Goal: Information Seeking & Learning: Learn about a topic

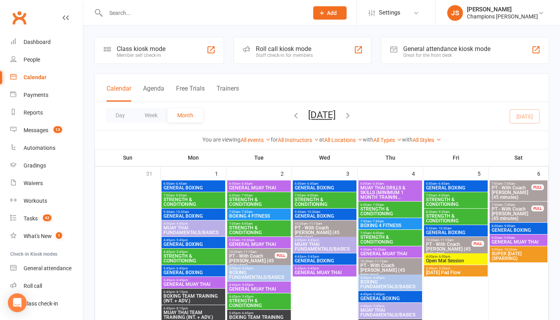
scroll to position [298, 0]
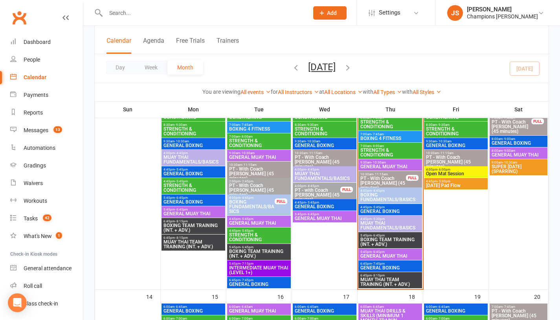
click at [374, 241] on span "BOXING TEAM TRAINING (INT. + ADV.)" at bounding box center [390, 242] width 60 height 9
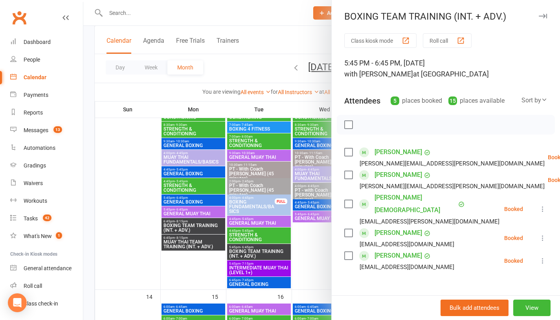
click at [315, 247] on div at bounding box center [321, 160] width 476 height 320
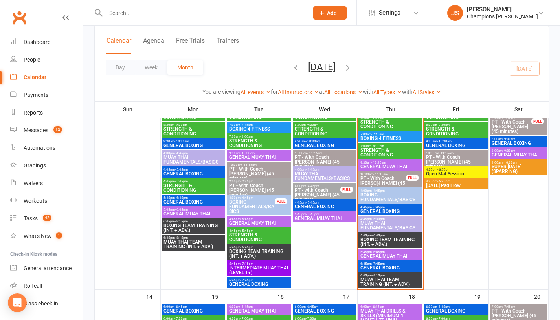
click at [383, 279] on span "MUAY THAI TEAM TRAINING (INT. + ADV.)" at bounding box center [390, 282] width 60 height 9
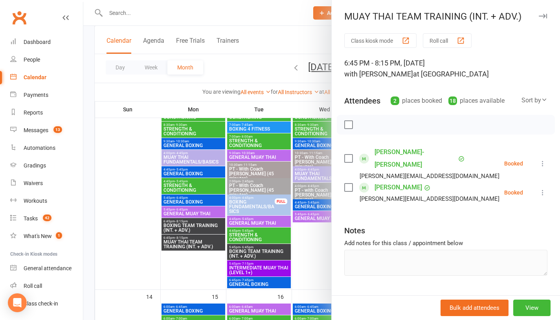
click at [309, 255] on div at bounding box center [321, 160] width 476 height 320
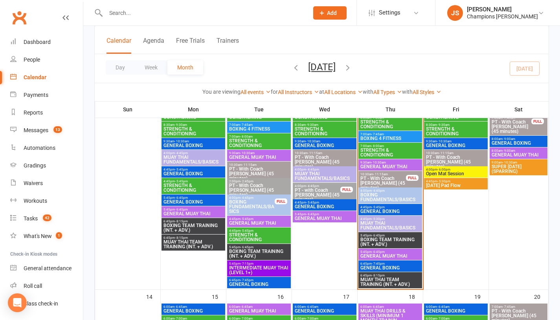
click at [391, 205] on div "4:45pm - 5:45pm GENERAL BOXING" at bounding box center [390, 209] width 64 height 11
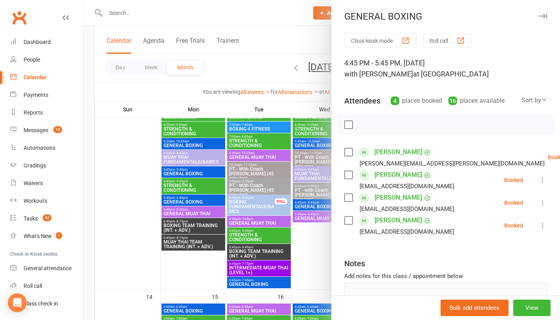
click at [310, 249] on div at bounding box center [321, 160] width 476 height 320
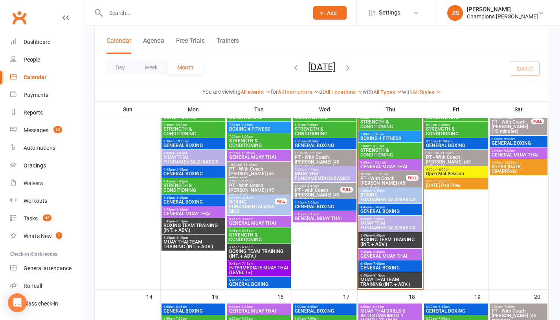
click at [382, 208] on span "- 5:45pm" at bounding box center [377, 208] width 13 height 4
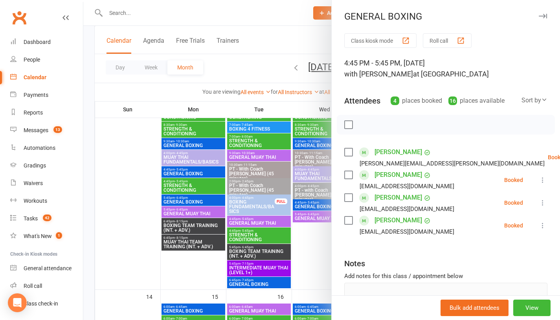
click at [309, 246] on div at bounding box center [321, 160] width 476 height 320
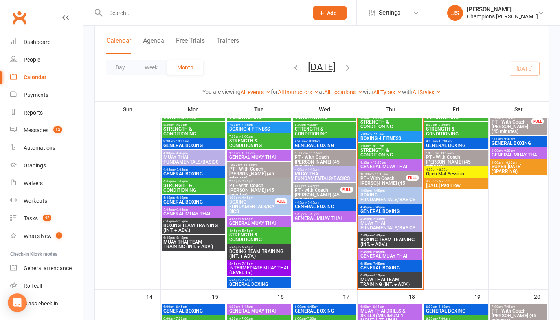
click at [381, 239] on span "BOXING TEAM TRAINING (INT. + ADV.)" at bounding box center [390, 242] width 60 height 9
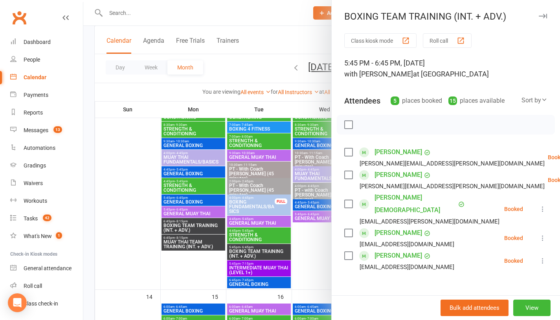
click at [314, 261] on div at bounding box center [321, 160] width 476 height 320
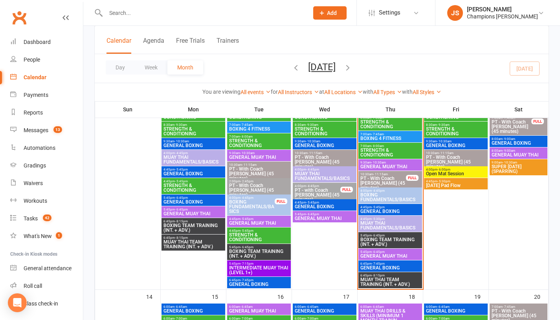
click at [381, 265] on span "- 7:45pm" at bounding box center [377, 264] width 13 height 4
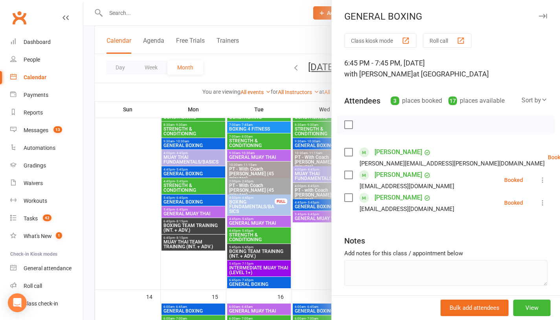
click at [277, 257] on div at bounding box center [321, 160] width 476 height 320
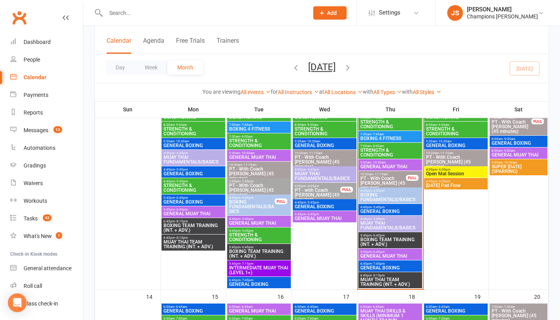
click at [371, 269] on span "GENERAL BOXING" at bounding box center [390, 268] width 60 height 5
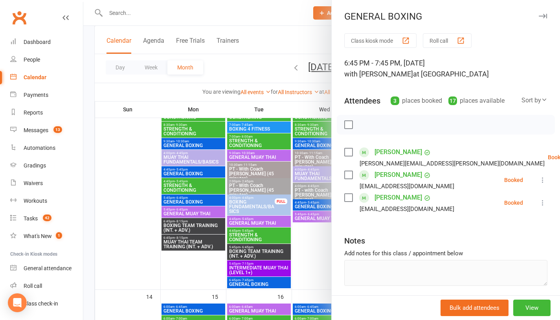
click at [305, 255] on div at bounding box center [321, 160] width 476 height 320
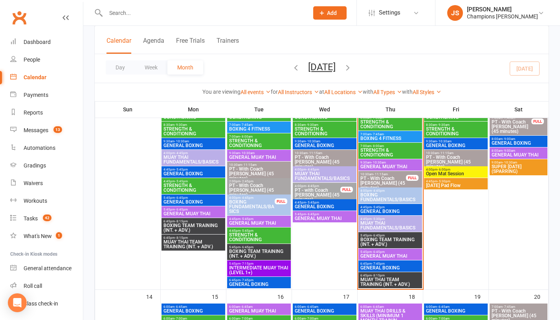
click at [383, 198] on span "BOXING FUNDAMENTALS/BASICS" at bounding box center [390, 197] width 60 height 9
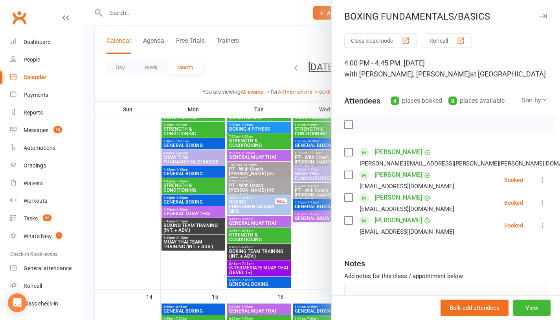
click at [317, 264] on div at bounding box center [321, 160] width 476 height 320
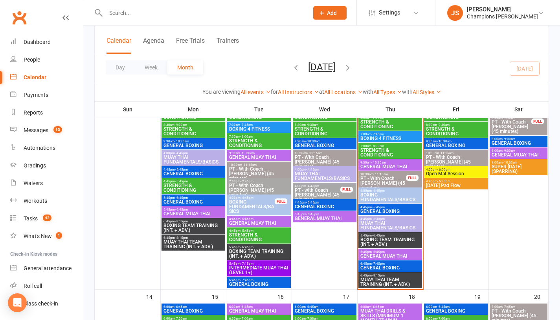
click at [386, 199] on span "BOXING FUNDAMENTALS/BASICS" at bounding box center [390, 197] width 60 height 9
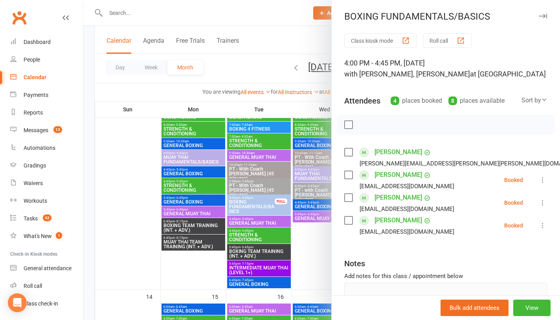
click at [309, 276] on div at bounding box center [321, 160] width 476 height 320
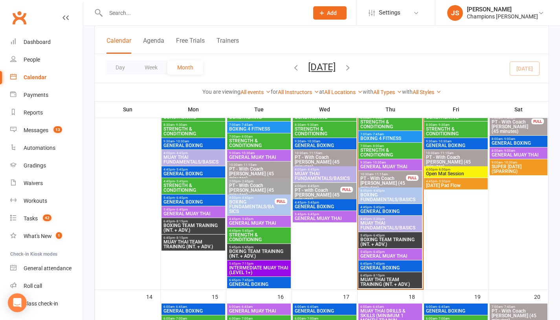
click at [399, 207] on span "4:45pm - 5:45pm" at bounding box center [390, 208] width 60 height 4
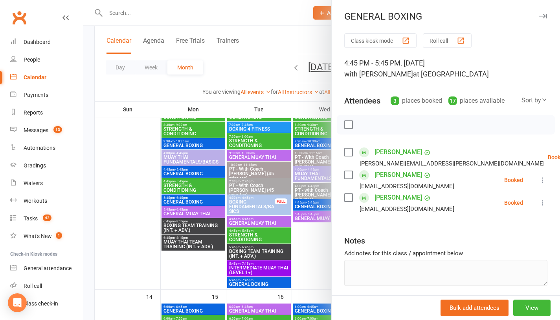
click at [314, 262] on div at bounding box center [321, 160] width 476 height 320
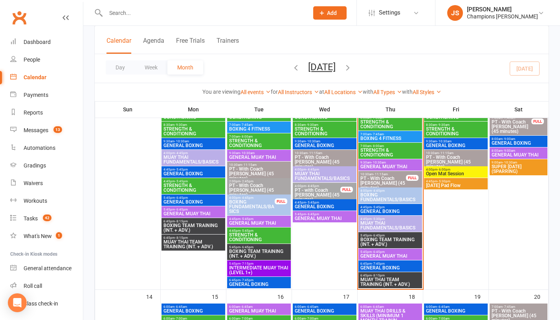
click at [384, 194] on span "BOXING FUNDAMENTALS/BASICS" at bounding box center [390, 197] width 60 height 9
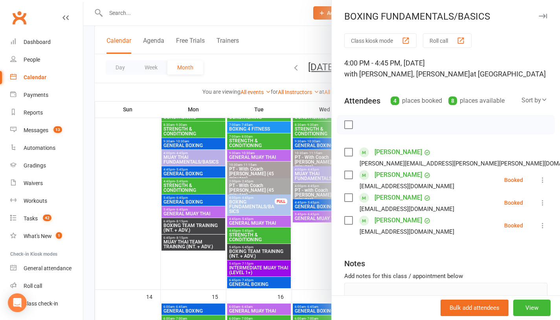
click at [306, 259] on div at bounding box center [321, 160] width 476 height 320
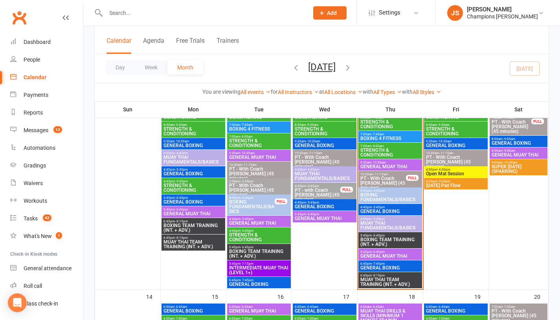
click at [390, 210] on span "GENERAL BOXING" at bounding box center [390, 211] width 60 height 5
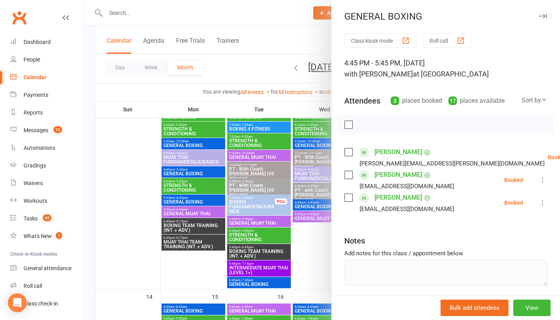
click at [303, 242] on div at bounding box center [321, 160] width 476 height 320
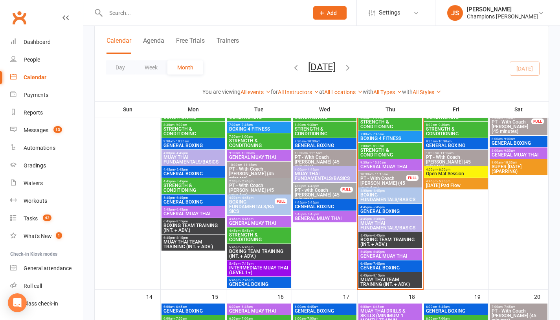
click at [377, 238] on span "BOXING TEAM TRAINING (INT. + ADV.)" at bounding box center [390, 242] width 60 height 9
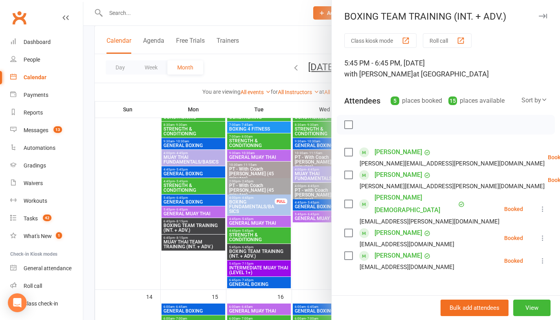
click at [320, 264] on div at bounding box center [321, 160] width 476 height 320
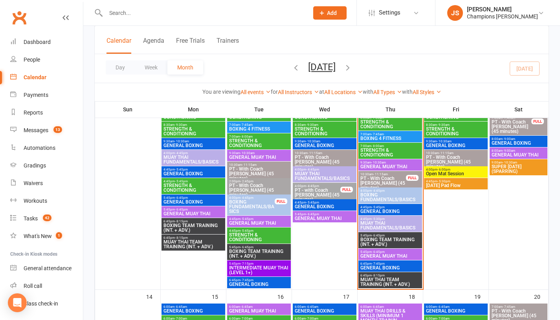
click at [377, 255] on span "GENERAL MUAY THAI" at bounding box center [390, 256] width 60 height 5
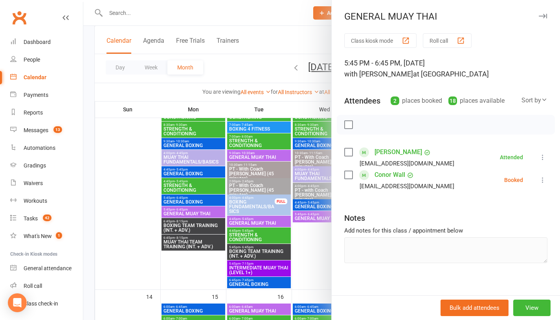
click at [316, 256] on div at bounding box center [321, 160] width 476 height 320
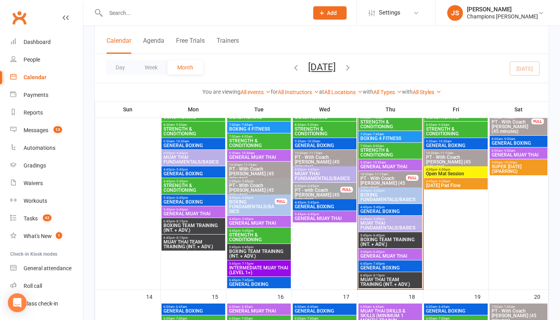
click at [376, 265] on span "- 7:45pm" at bounding box center [377, 264] width 13 height 4
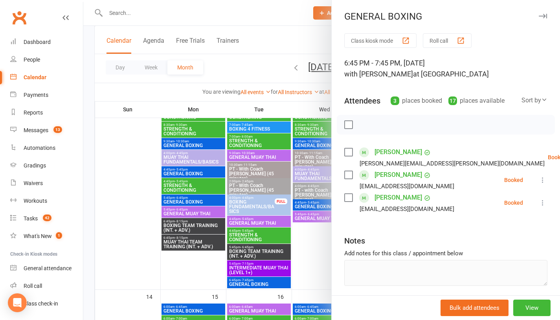
click at [315, 264] on div at bounding box center [321, 160] width 476 height 320
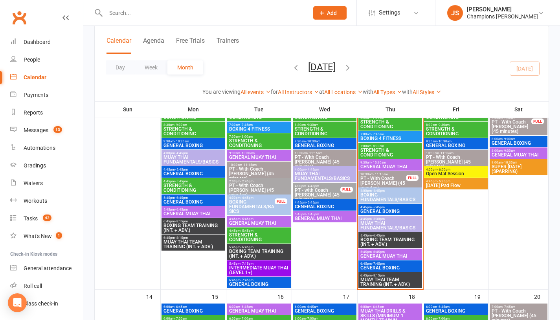
click at [398, 282] on span "MUAY THAI TEAM TRAINING (INT. + ADV.)" at bounding box center [390, 282] width 60 height 9
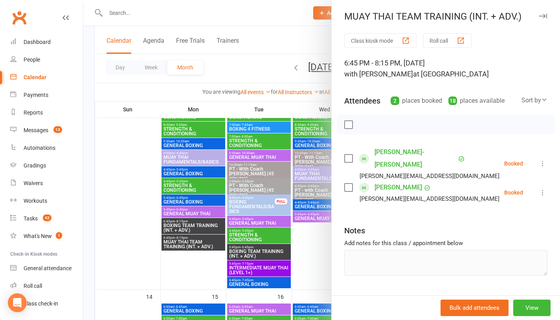
click at [321, 261] on div at bounding box center [321, 160] width 476 height 320
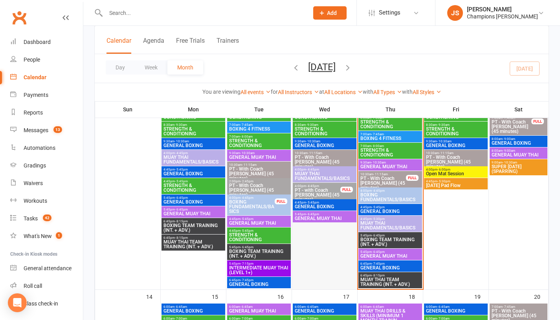
click at [344, 243] on div at bounding box center [325, 191] width 64 height 196
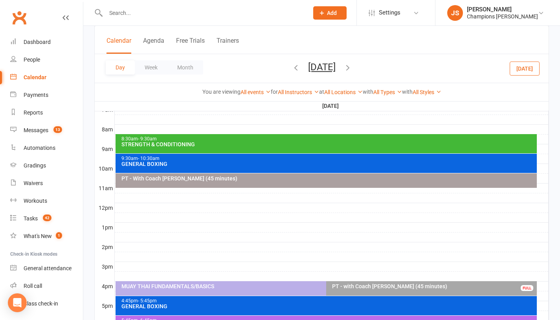
scroll to position [0, 0]
click at [187, 70] on button "Month" at bounding box center [185, 67] width 36 height 14
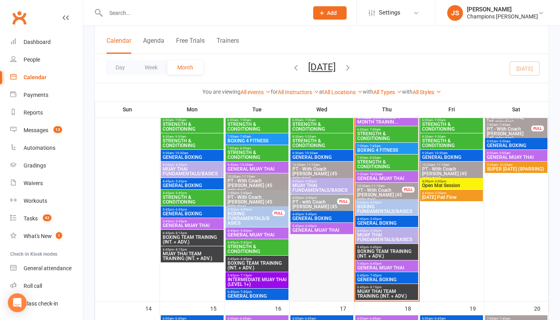
scroll to position [281, 0]
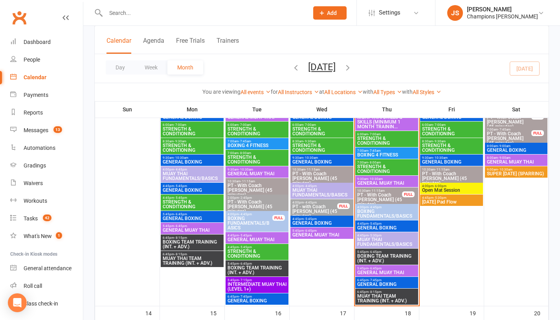
click at [388, 213] on span "BOXING FUNDAMENTALS/BASICS" at bounding box center [387, 213] width 60 height 9
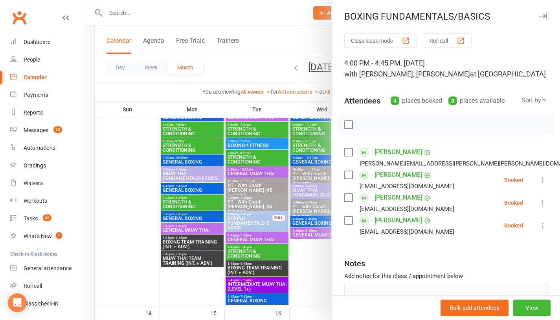
click at [318, 268] on div at bounding box center [321, 160] width 476 height 320
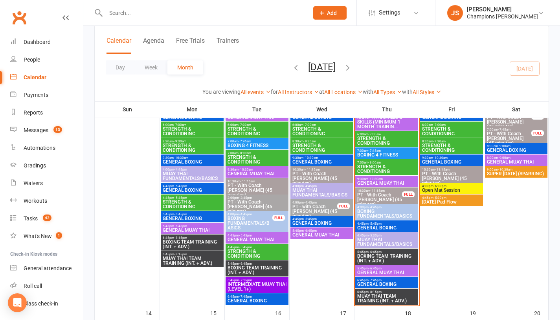
click at [393, 226] on span "GENERAL BOXING" at bounding box center [387, 228] width 60 height 5
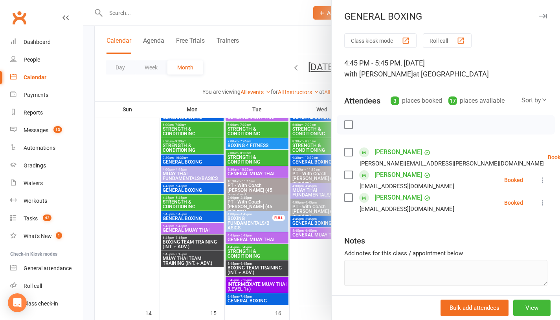
click at [311, 289] on div at bounding box center [321, 160] width 476 height 320
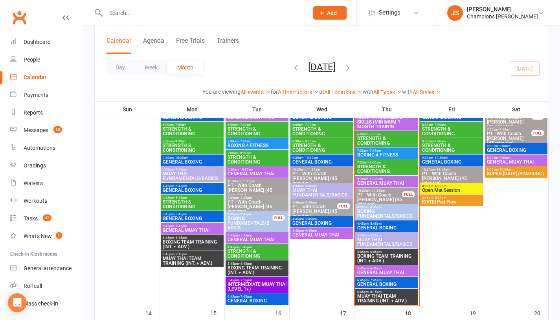
click at [368, 255] on span "BOXING TEAM TRAINING (INT. + ADV.)" at bounding box center [387, 258] width 60 height 9
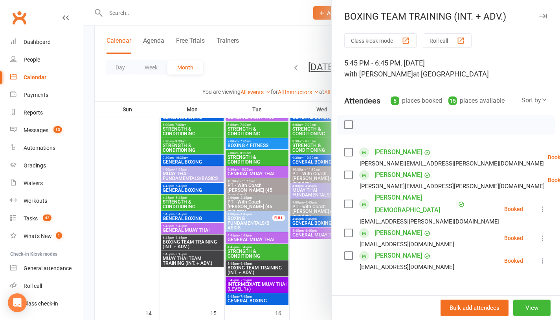
click at [322, 278] on div at bounding box center [321, 160] width 476 height 320
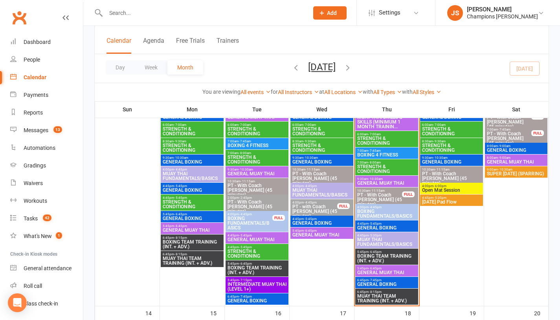
click at [377, 271] on span "GENERAL MUAY THAI" at bounding box center [387, 273] width 60 height 5
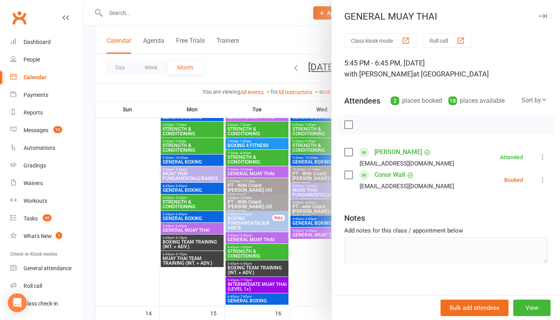
click at [309, 270] on div at bounding box center [321, 160] width 476 height 320
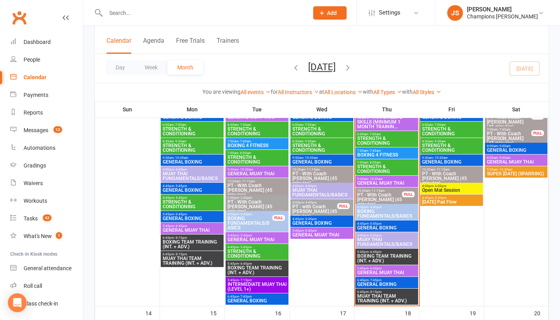
click at [379, 255] on span "BOXING TEAM TRAINING (INT. + ADV.)" at bounding box center [387, 258] width 60 height 9
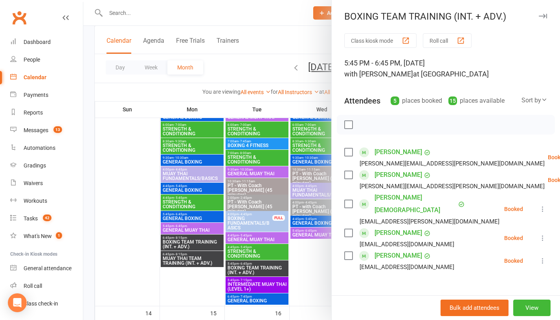
click at [312, 257] on div at bounding box center [321, 160] width 476 height 320
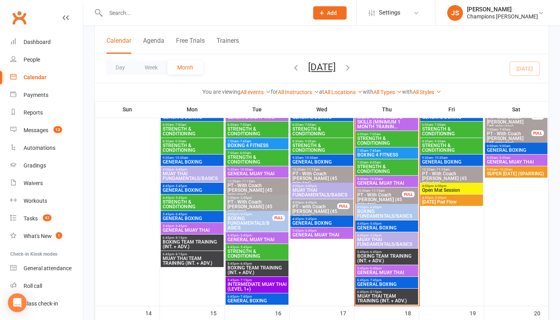
click at [388, 281] on span "6:45pm - 7:45pm" at bounding box center [387, 281] width 60 height 4
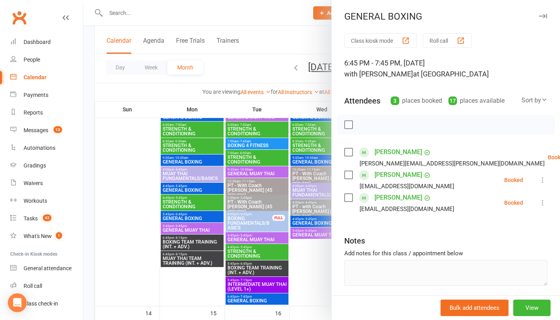
click at [320, 275] on div at bounding box center [321, 160] width 476 height 320
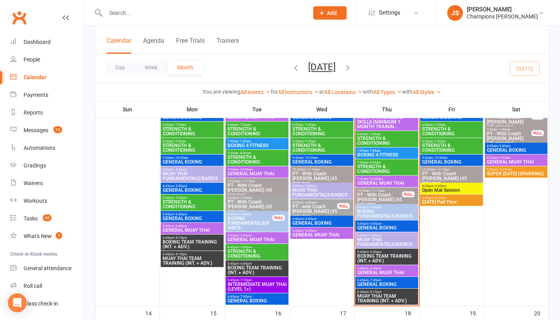
click at [382, 197] on span "PT - With Coach [PERSON_NAME] (45 minutes)" at bounding box center [380, 200] width 46 height 14
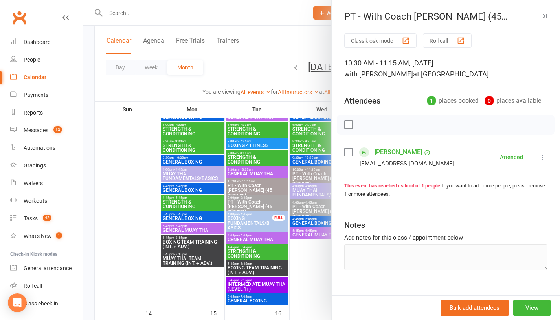
click at [315, 296] on div at bounding box center [321, 160] width 476 height 320
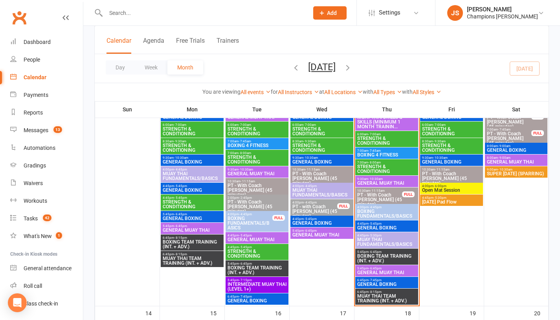
click at [391, 243] on span "MUAY THAI FUNDAMENTALS/BASICS" at bounding box center [387, 242] width 60 height 9
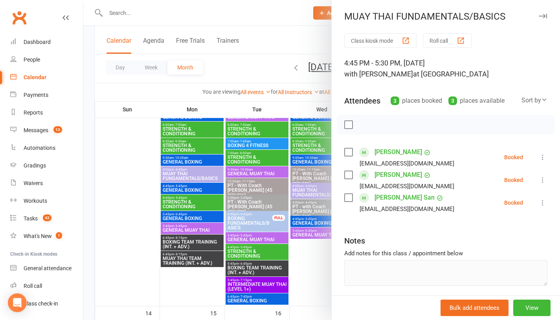
click at [322, 284] on div at bounding box center [321, 160] width 476 height 320
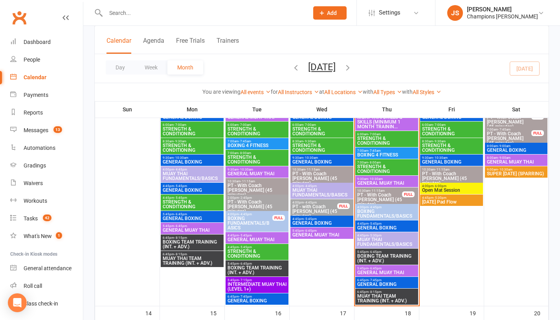
click at [396, 210] on span "BOXING FUNDAMENTALS/BASICS" at bounding box center [387, 213] width 60 height 9
